Goal: Transaction & Acquisition: Obtain resource

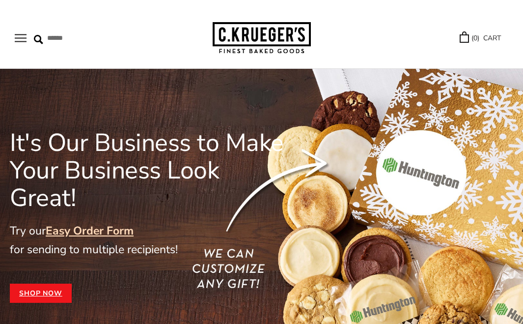
click at [99, 223] on link "Easy Order Form" at bounding box center [90, 230] width 88 height 15
click at [425, 43] on div "TRY US! Sign In ( 0 ) CART ( 0 ) CART" at bounding box center [410, 37] width 198 height 11
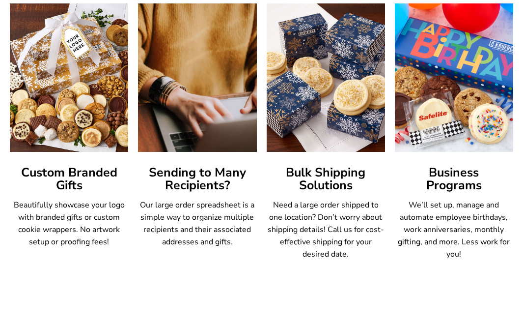
scroll to position [580, 0]
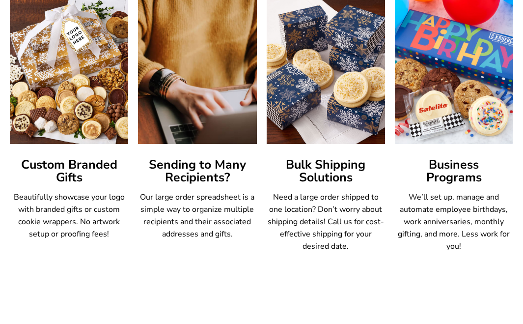
click at [193, 195] on p "Our large order spreadsheet is a simple way to organize multiple recipients and…" at bounding box center [197, 215] width 118 height 49
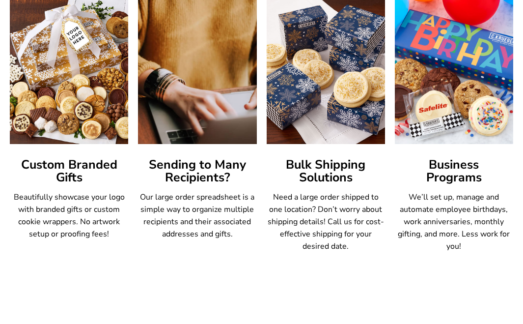
click at [190, 107] on img at bounding box center [197, 69] width 130 height 163
click at [179, 139] on img at bounding box center [197, 69] width 130 height 163
click at [176, 118] on img at bounding box center [197, 69] width 130 height 163
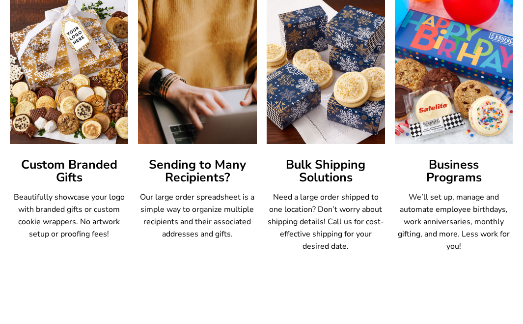
click at [190, 169] on h3 "Sending to Many Recipients?" at bounding box center [197, 171] width 118 height 25
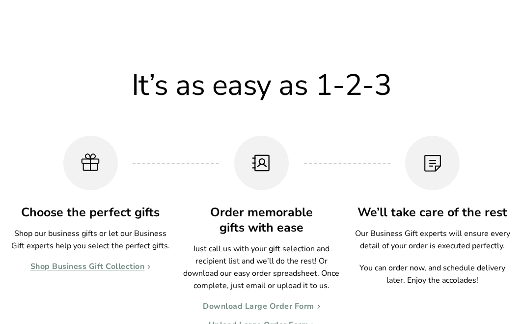
scroll to position [844, 0]
click at [222, 301] on link "Download Large Order Form" at bounding box center [261, 306] width 117 height 10
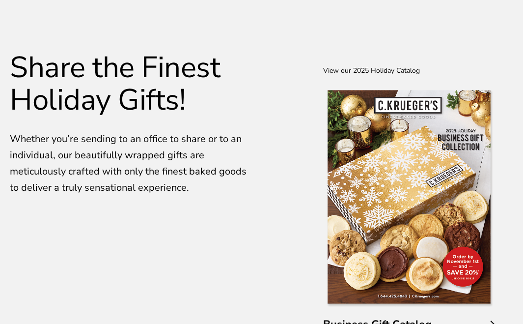
scroll to position [1675, 0]
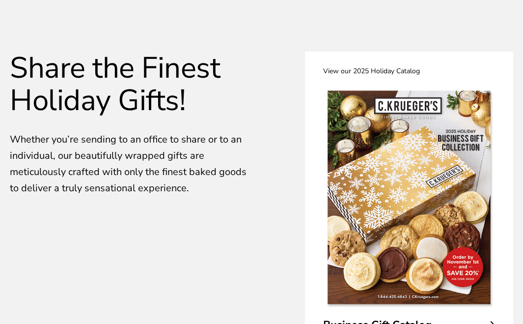
click at [426, 162] on img at bounding box center [409, 198] width 172 height 226
